Goal: Find specific page/section: Find specific page/section

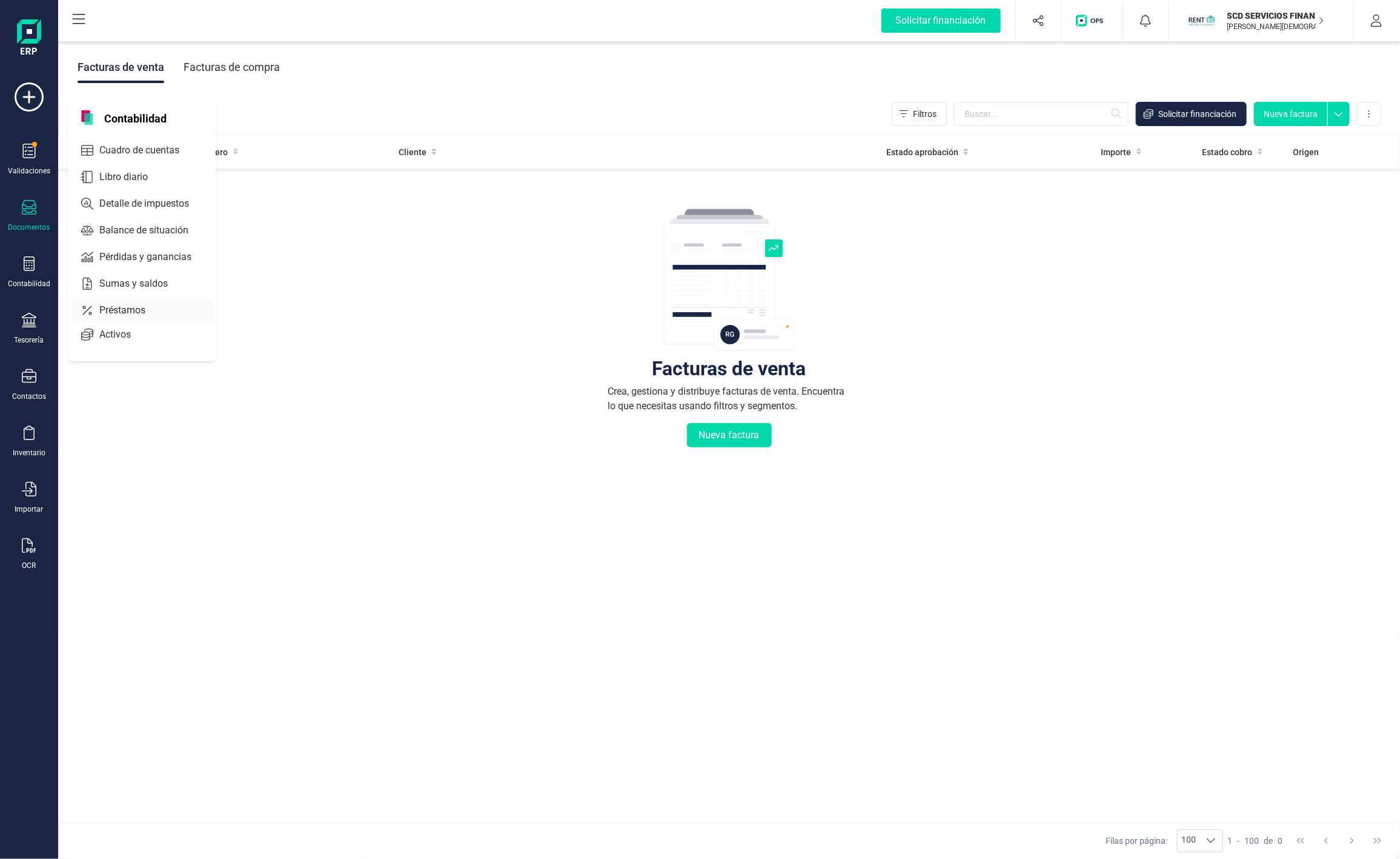
click at [110, 319] on div "Préstamos" at bounding box center [141, 310] width 143 height 24
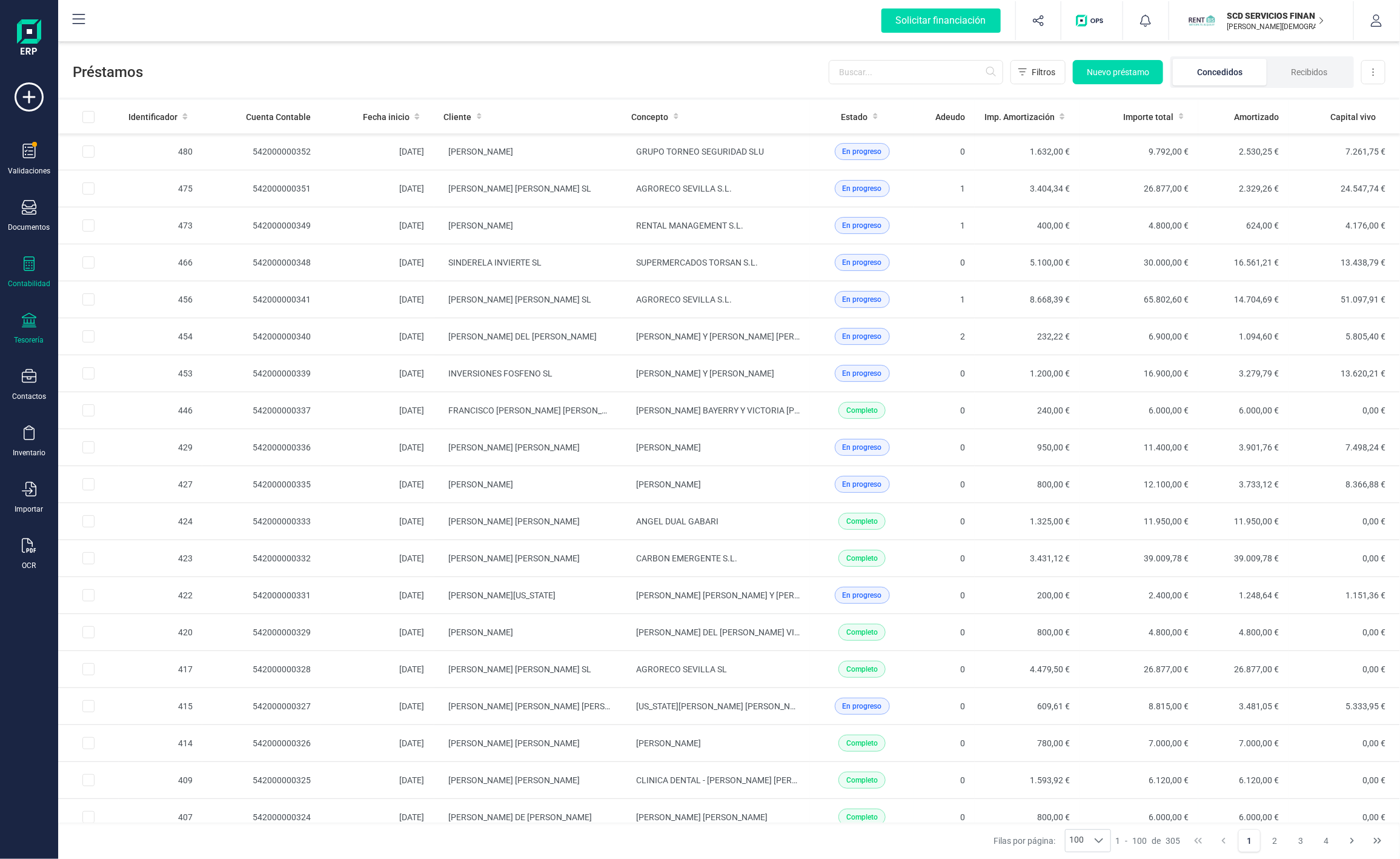
click at [24, 317] on icon at bounding box center [29, 320] width 15 height 15
click at [122, 211] on span "Cuentas bancarias" at bounding box center [148, 207] width 107 height 15
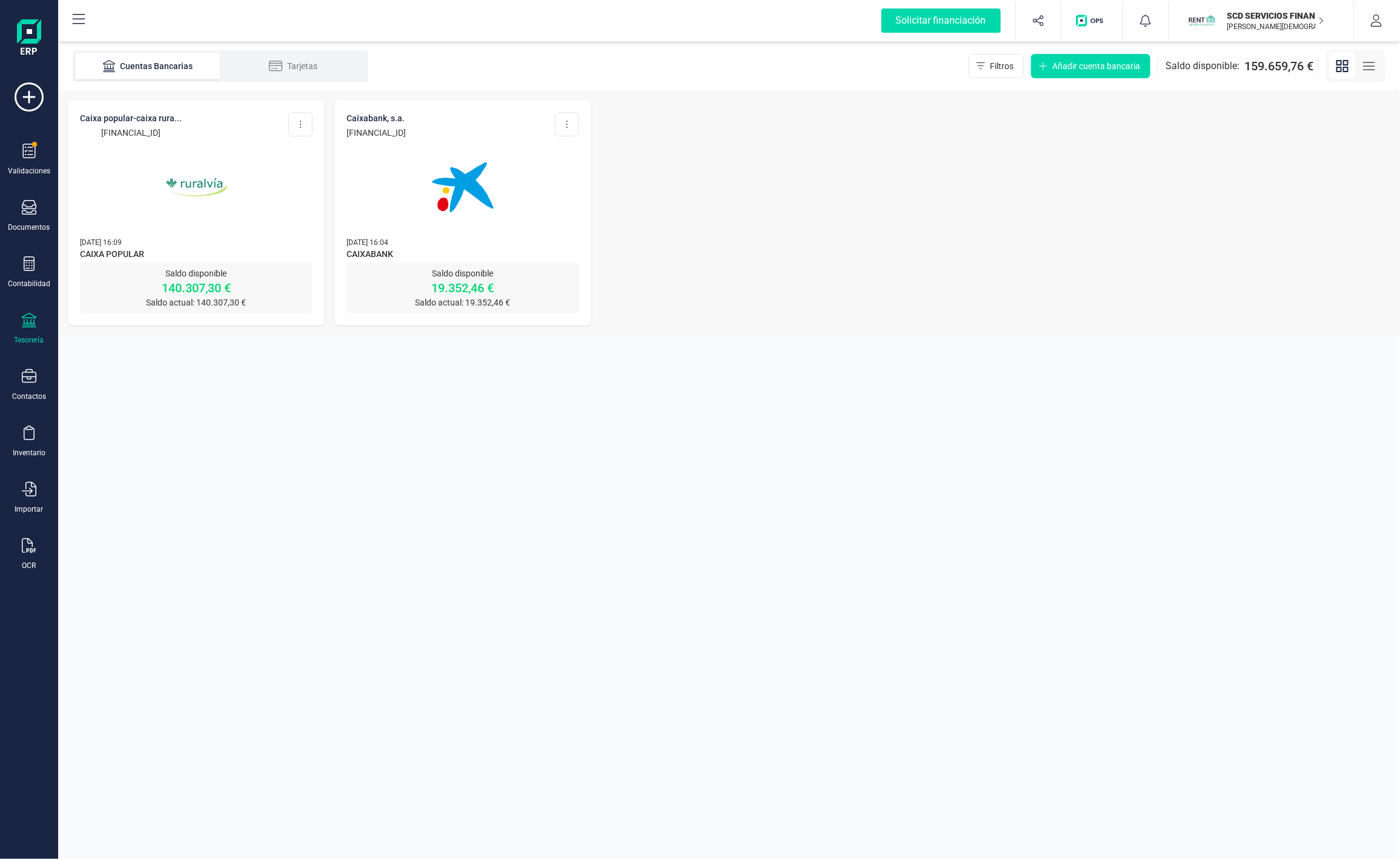
click at [183, 229] on img at bounding box center [197, 187] width 102 height 102
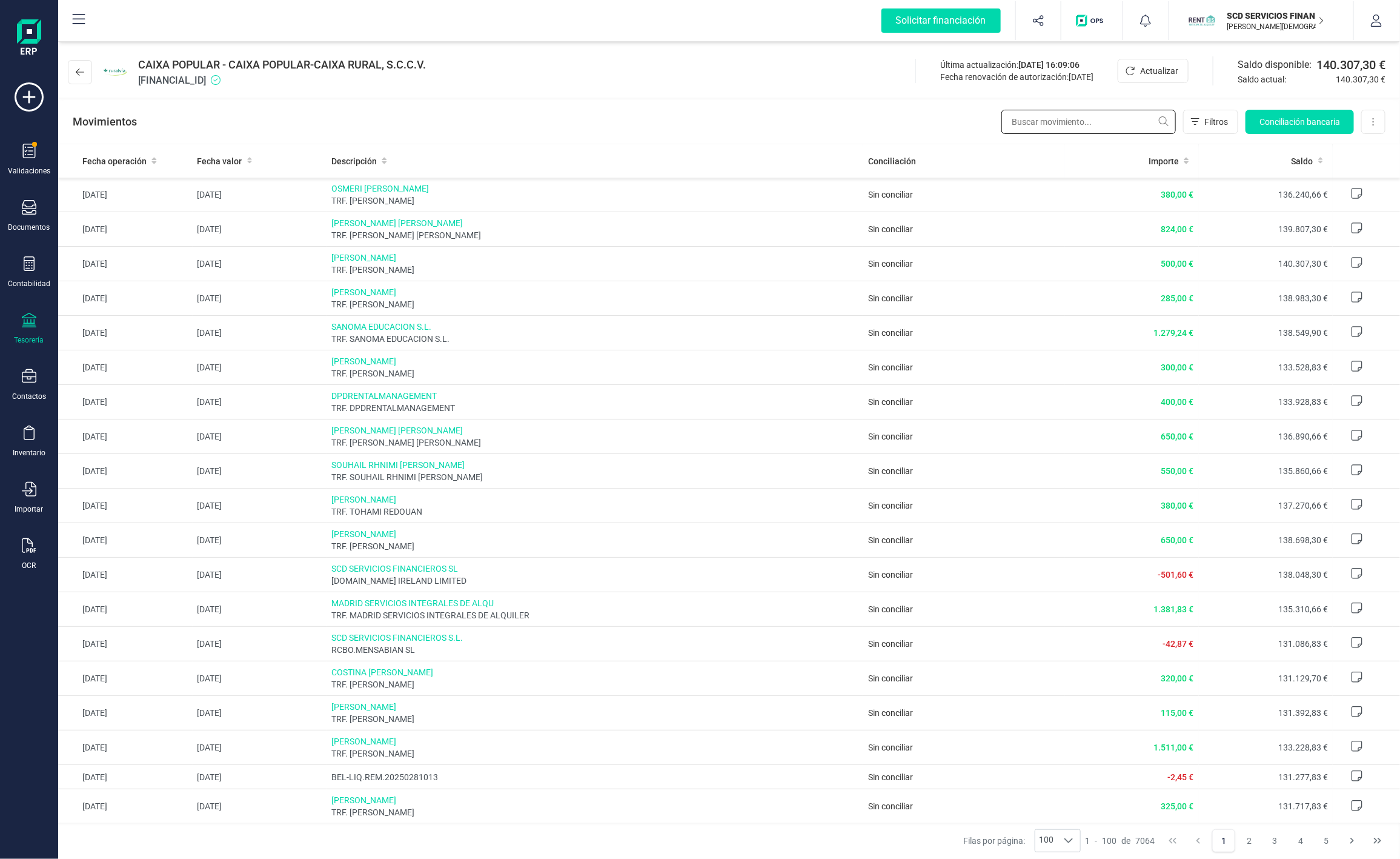
click at [1068, 124] on input "text" at bounding box center [1088, 122] width 175 height 24
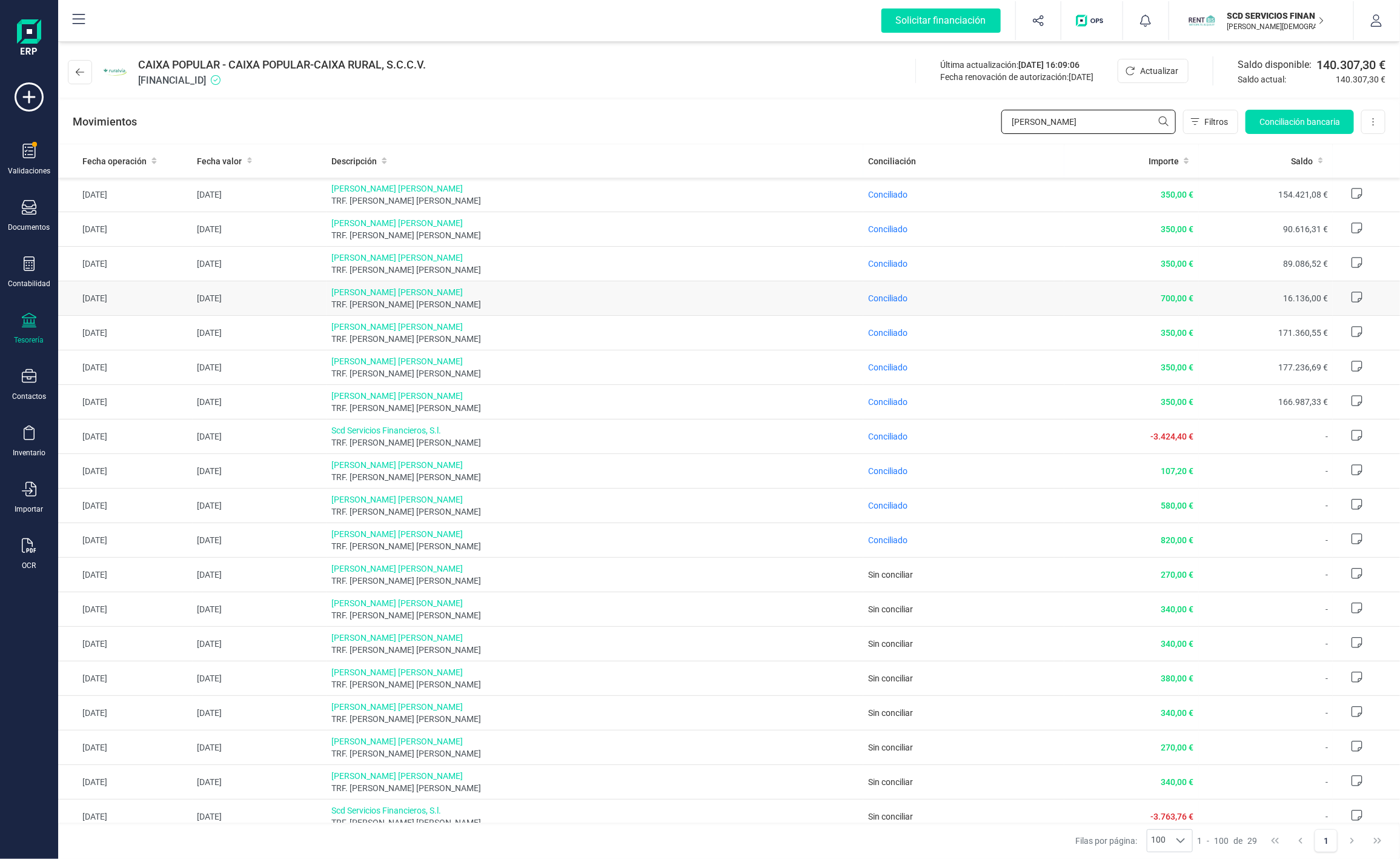
type input "[PERSON_NAME]"
